Goal: Go to known website: Access a specific website the user already knows

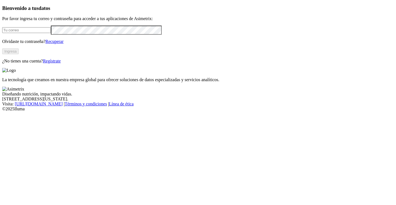
type input "[PERSON_NAME][EMAIL_ADDRESS][DOMAIN_NAME]"
click at [19, 54] on button "Ingresa" at bounding box center [10, 51] width 17 height 6
